Goal: Information Seeking & Learning: Learn about a topic

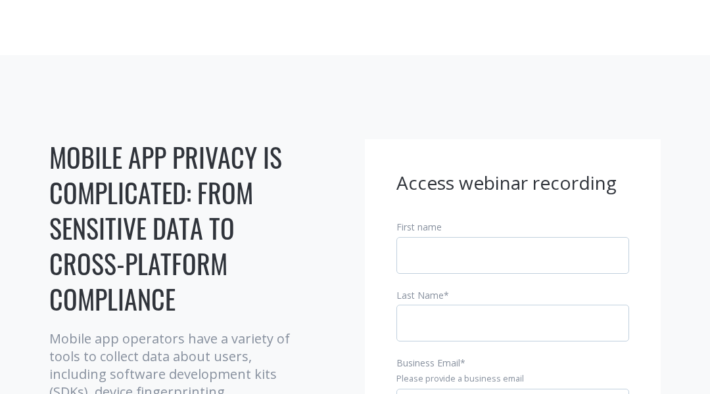
scroll to position [736, 0]
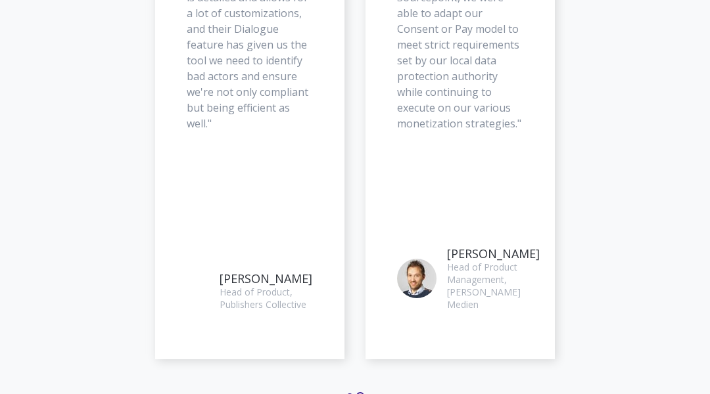
scroll to position [2317, 0]
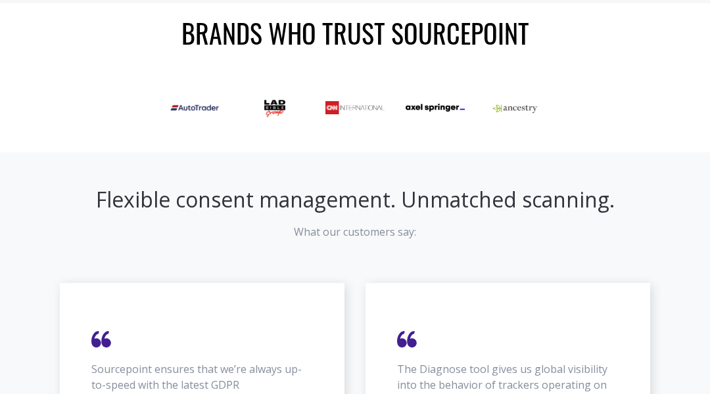
scroll to position [1254, 0]
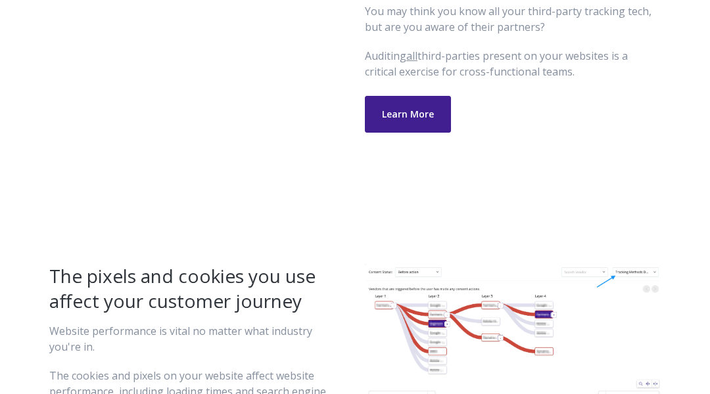
scroll to position [1889, 0]
